Goal: Task Accomplishment & Management: Manage account settings

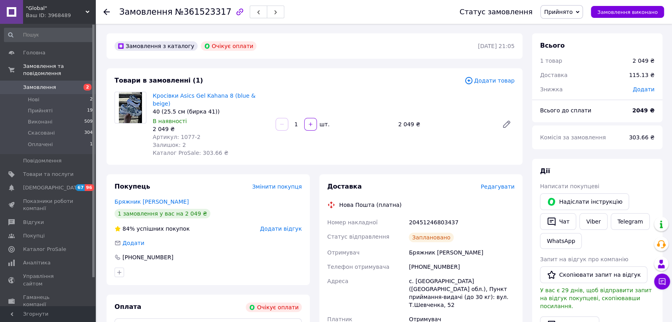
click at [105, 11] on use at bounding box center [106, 12] width 6 height 6
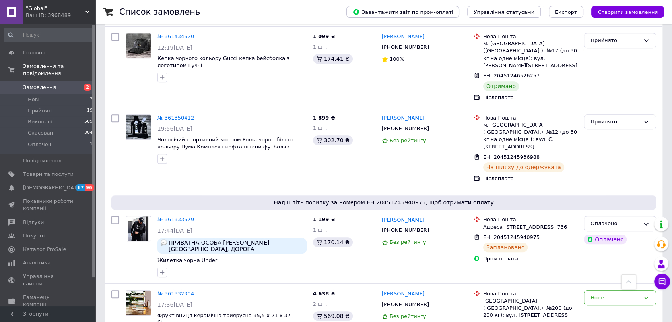
scroll to position [353, 0]
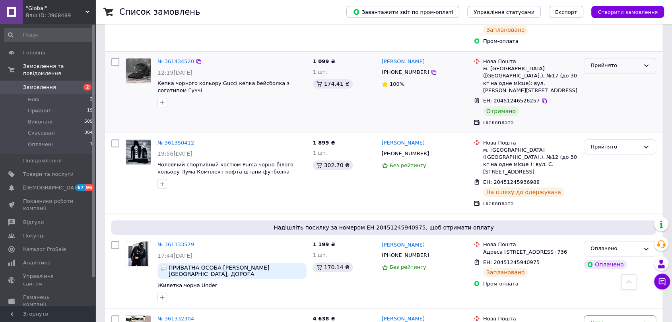
click at [643, 58] on div "Прийнято" at bounding box center [619, 65] width 72 height 15
click at [625, 75] on li "Виконано" at bounding box center [620, 82] width 72 height 15
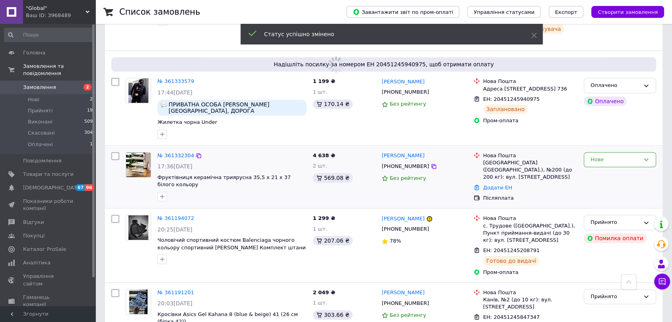
scroll to position [530, 0]
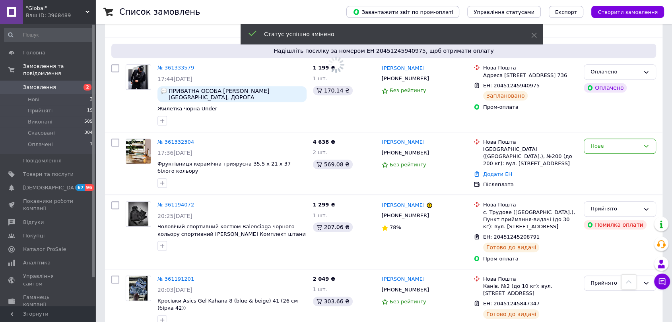
click at [86, 13] on icon at bounding box center [87, 12] width 4 height 4
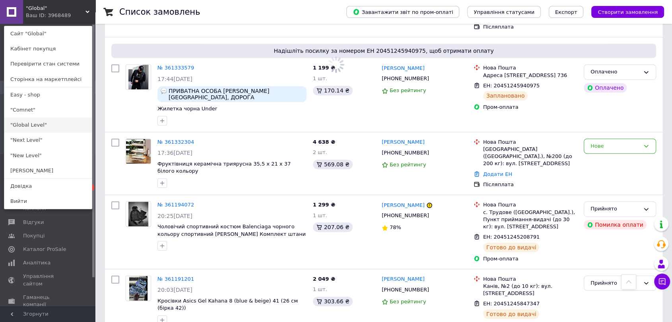
click at [51, 129] on link ""Global Level"" at bounding box center [47, 125] width 87 height 15
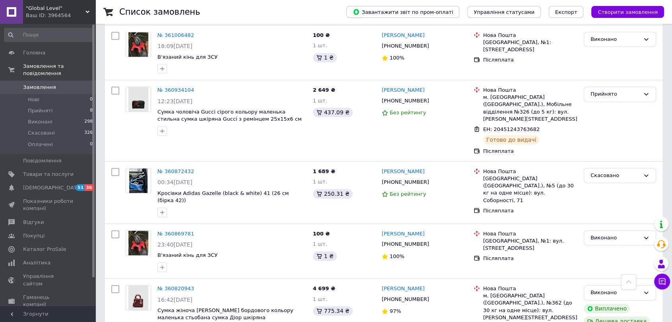
scroll to position [662, 0]
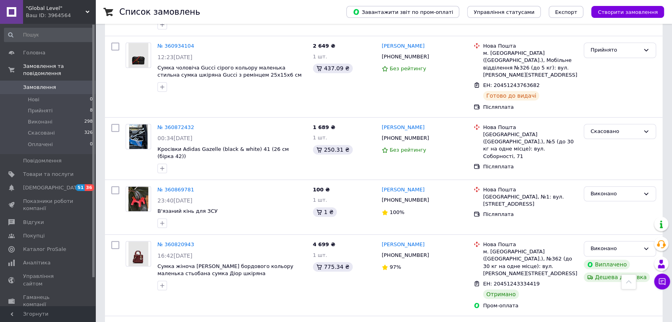
click at [86, 11] on use at bounding box center [87, 12] width 4 height 2
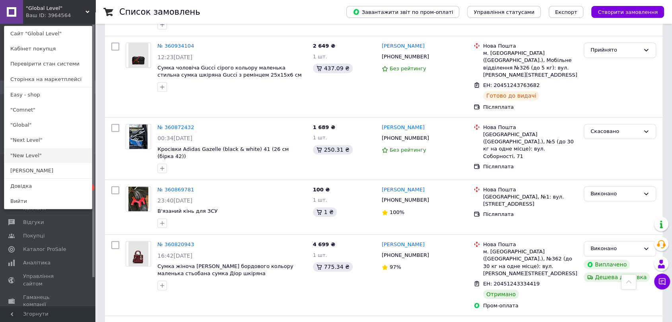
click at [35, 151] on link ""New Level"" at bounding box center [47, 155] width 87 height 15
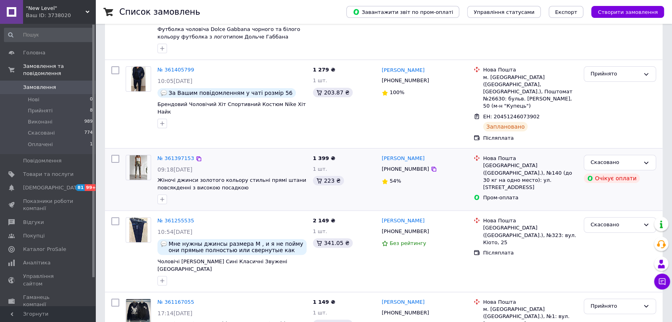
scroll to position [176, 0]
click at [92, 14] on div "Ваш ID: 3738020" at bounding box center [61, 15] width 70 height 7
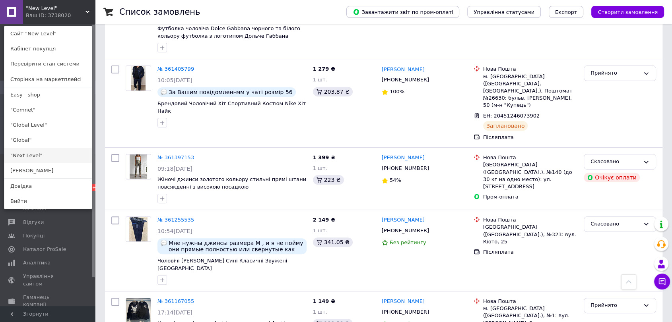
click at [49, 155] on link ""Next Level"" at bounding box center [47, 155] width 87 height 15
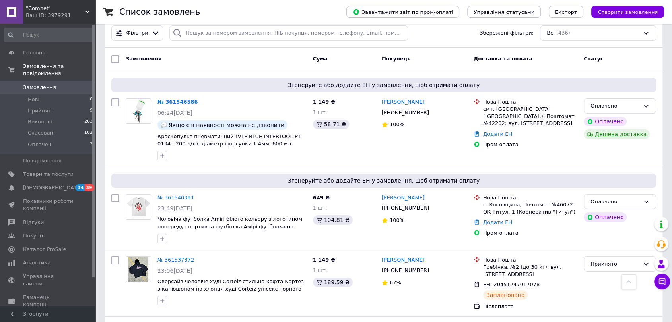
scroll to position [44, 0]
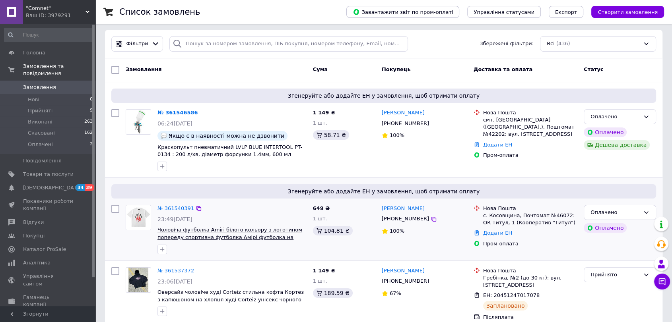
click at [180, 234] on span "Чоловіча футболка Amiri білого кольору з логотипом попереду спортивна футболка …" at bounding box center [229, 237] width 145 height 21
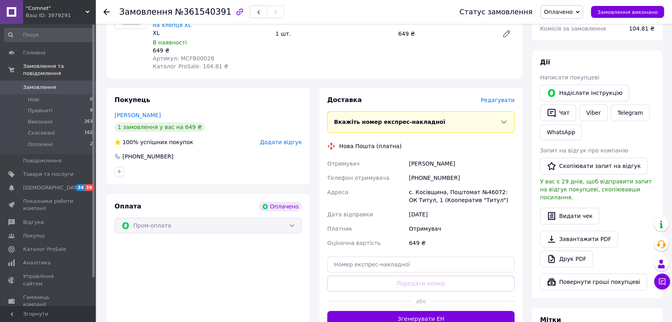
scroll to position [397, 0]
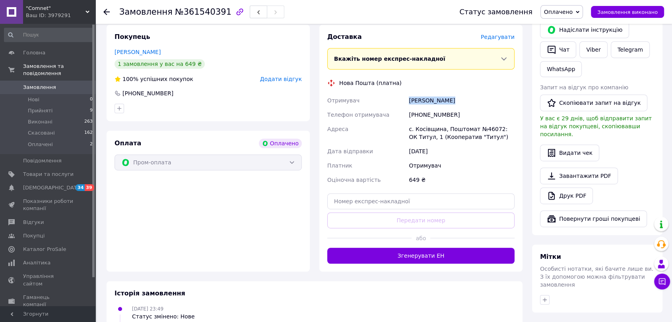
drag, startPoint x: 455, startPoint y: 78, endPoint x: 401, endPoint y: 75, distance: 53.4
click at [401, 93] on div "Отримувач Мурдер [PERSON_NAME] Телефон отримувача [PHONE_NUMBER] Адреса с. Косі…" at bounding box center [420, 140] width 190 height 94
copy div "Отримувач [PERSON_NAME]"
drag, startPoint x: 459, startPoint y: 89, endPoint x: 422, endPoint y: 91, distance: 36.6
click at [405, 93] on div "Отримувач Мурдер [PERSON_NAME] Телефон отримувача [PHONE_NUMBER] Адреса с. Косі…" at bounding box center [420, 140] width 190 height 94
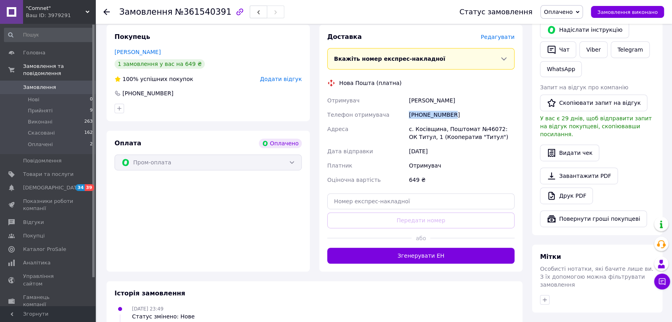
copy div "Телефон отримувача [PHONE_NUMBER]"
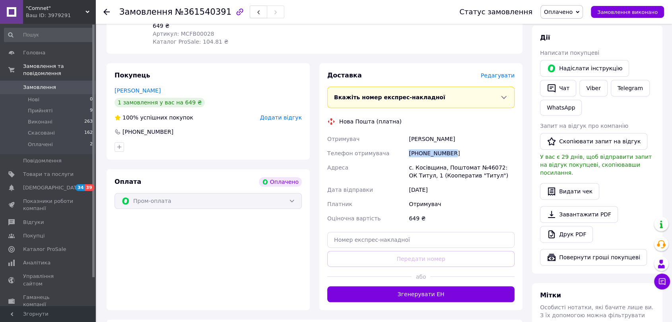
scroll to position [265, 0]
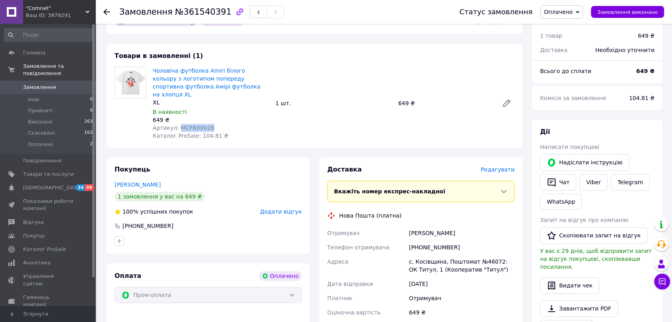
drag, startPoint x: 213, startPoint y: 101, endPoint x: 178, endPoint y: 102, distance: 35.0
click at [178, 124] on div "Артикул: MCFB00028" at bounding box center [211, 128] width 116 height 8
copy span "MCFB00028"
click at [428, 255] on div "с. Косівщина, Поштомат №46072: ОК Титул, 1 (Кооператив "Титул")" at bounding box center [461, 266] width 109 height 22
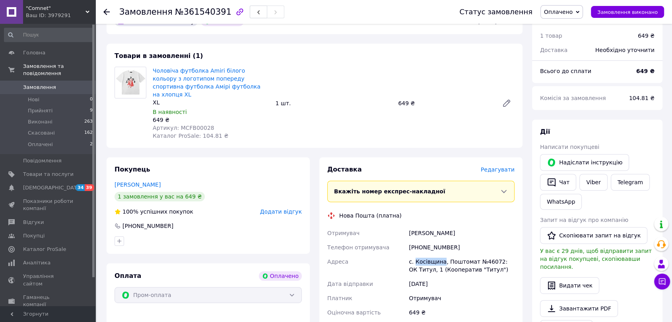
copy div "Косівщина"
click at [592, 174] on link "Viber" at bounding box center [593, 182] width 28 height 17
click at [630, 174] on link "Telegram" at bounding box center [629, 182] width 39 height 17
click at [93, 12] on div "Ваш ID: 3979291" at bounding box center [61, 15] width 70 height 7
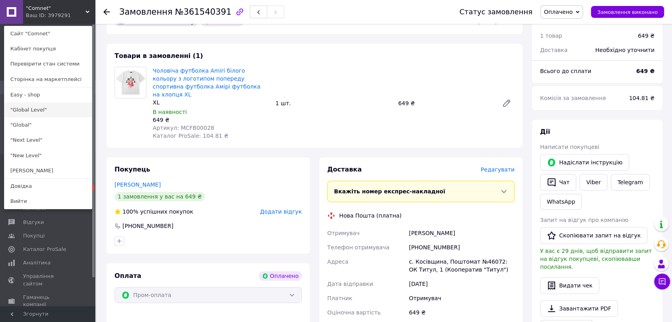
click at [58, 109] on link ""Global Level"" at bounding box center [47, 110] width 87 height 15
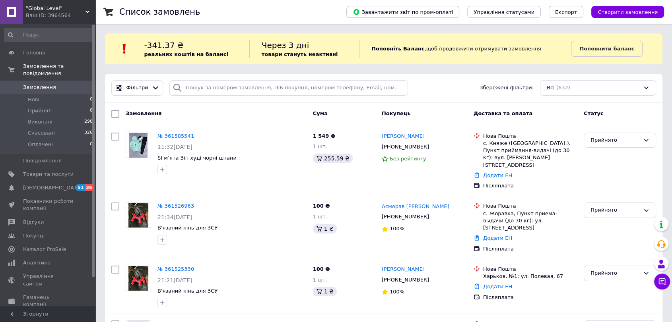
click at [83, 6] on span ""Global Level"" at bounding box center [56, 8] width 60 height 7
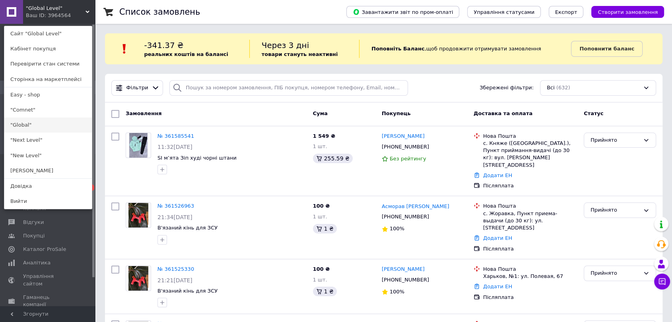
click at [45, 122] on link ""Global"" at bounding box center [47, 125] width 87 height 15
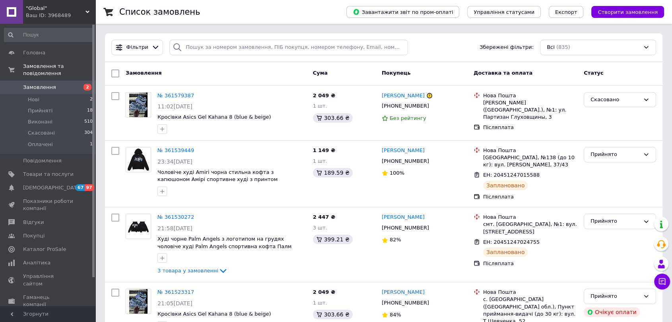
click at [86, 5] on div ""Global" Ваш ID: 3968489" at bounding box center [59, 12] width 72 height 24
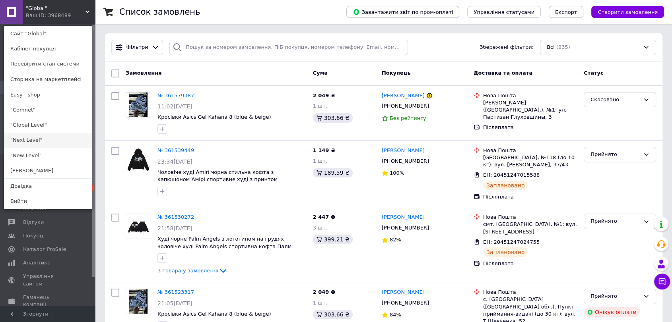
click at [48, 146] on link ""Next Level"" at bounding box center [47, 140] width 87 height 15
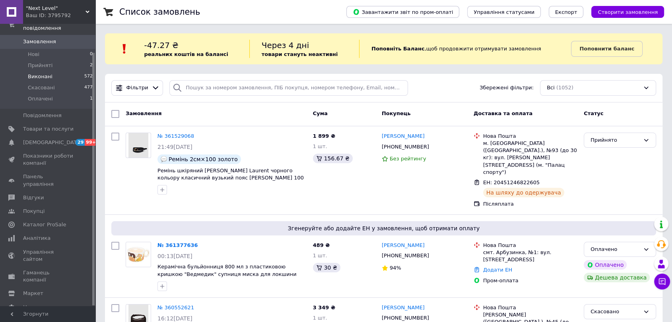
scroll to position [44, 0]
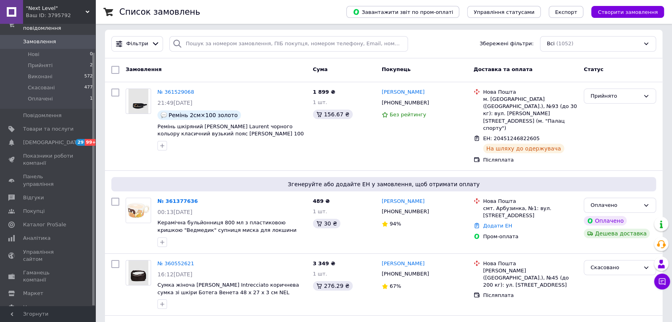
click at [86, 10] on icon at bounding box center [87, 12] width 4 height 4
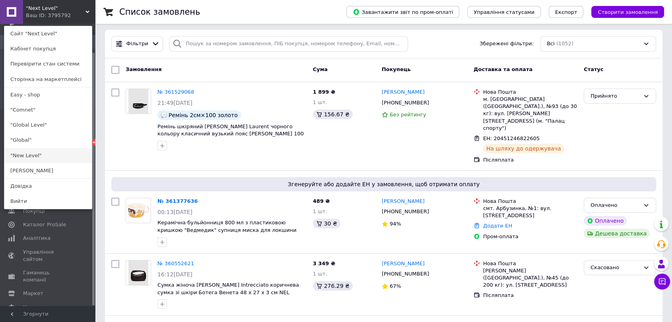
click at [50, 160] on link ""New Level"" at bounding box center [47, 155] width 87 height 15
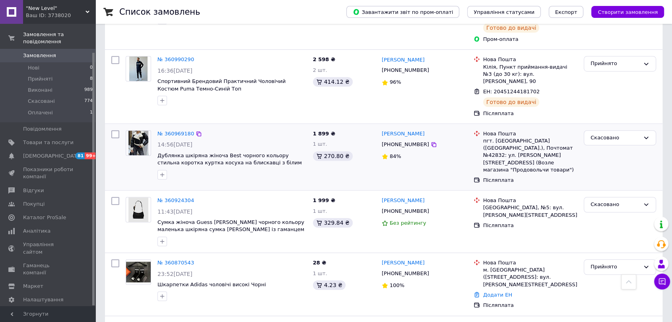
scroll to position [618, 0]
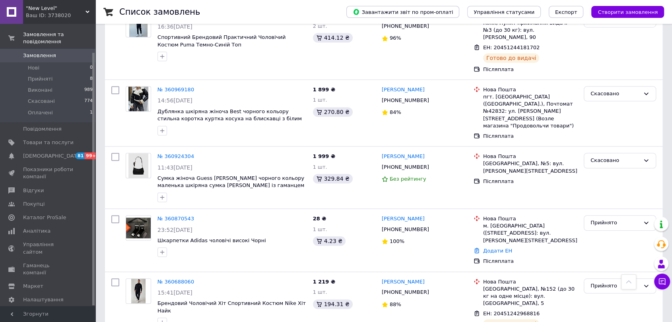
click at [86, 11] on use at bounding box center [87, 12] width 4 height 2
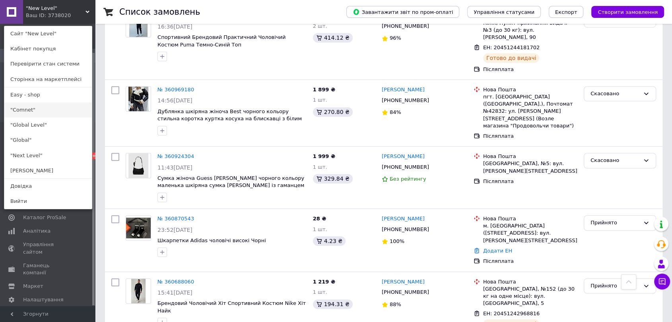
click at [45, 115] on link ""Comnet"" at bounding box center [47, 110] width 87 height 15
